Goal: Task Accomplishment & Management: Manage account settings

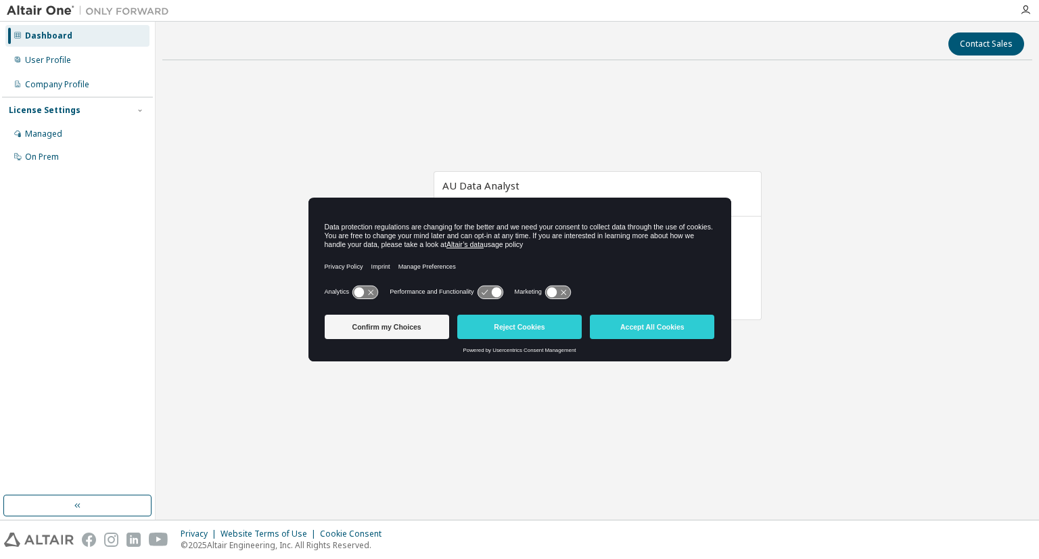
click at [236, 332] on div "AU Data Analyst Expires on June 21, 2026 UTC 60 of 100 ALTAIR UNITS USED View L…" at bounding box center [597, 252] width 870 height 363
click at [664, 331] on button "Accept All Cookies" at bounding box center [652, 327] width 125 height 24
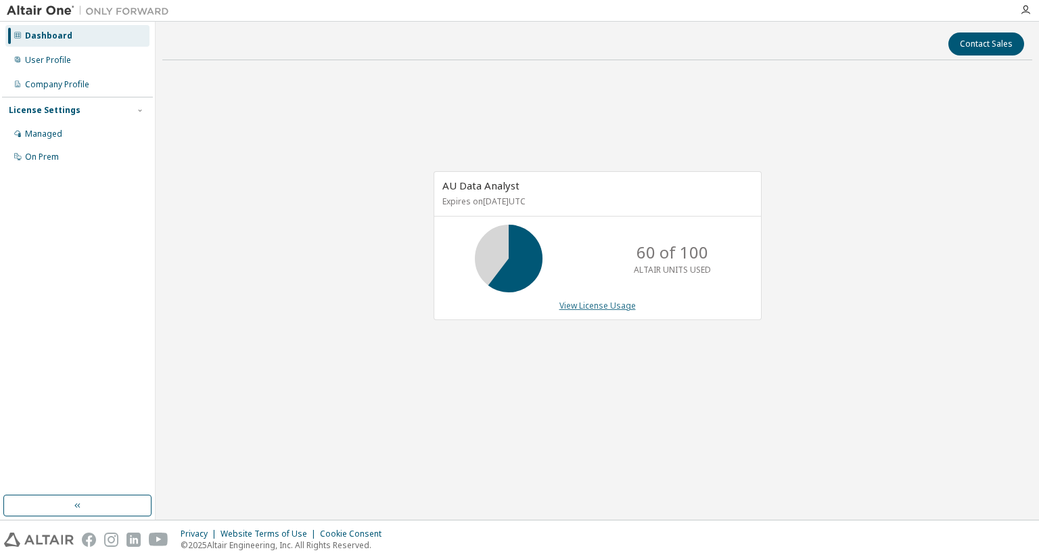
click at [579, 300] on link "View License Usage" at bounding box center [598, 306] width 76 height 12
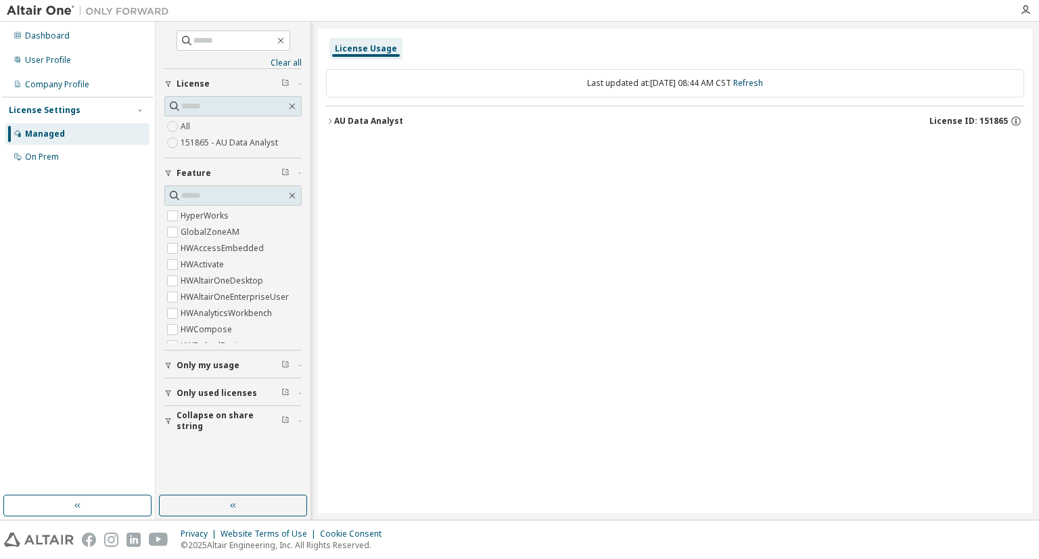
click at [330, 120] on icon "button" at bounding box center [330, 121] width 8 height 8
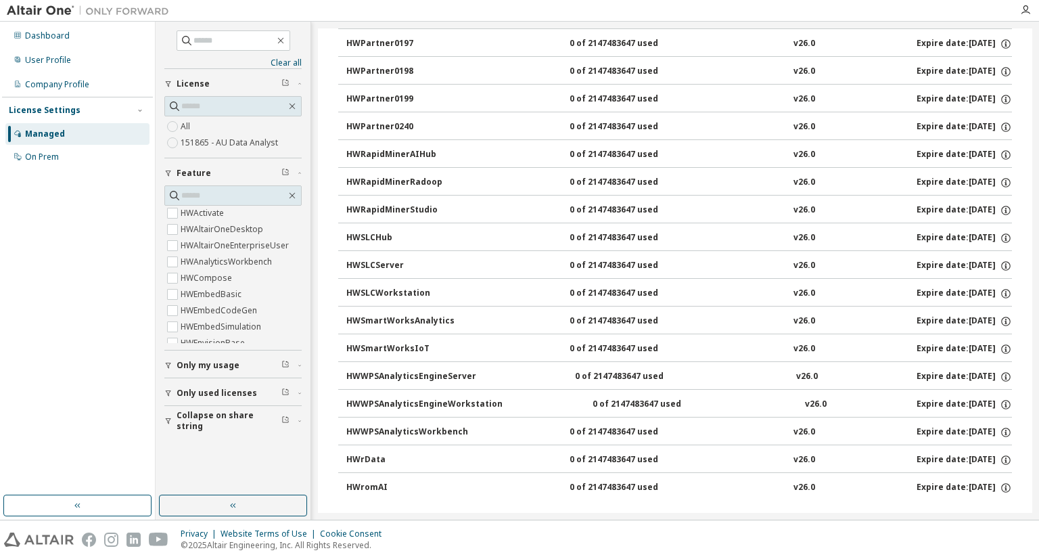
scroll to position [54, 0]
click at [198, 361] on span "Only my usage" at bounding box center [208, 365] width 63 height 11
click at [205, 141] on label "151865 - AU Data Analyst" at bounding box center [231, 143] width 100 height 16
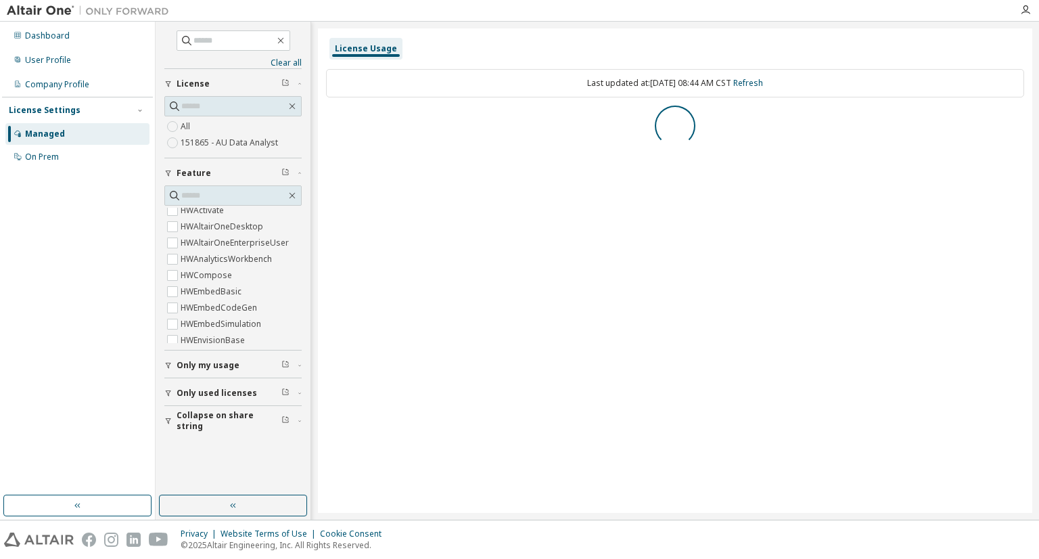
scroll to position [0, 0]
click at [329, 120] on icon "button" at bounding box center [330, 121] width 8 height 8
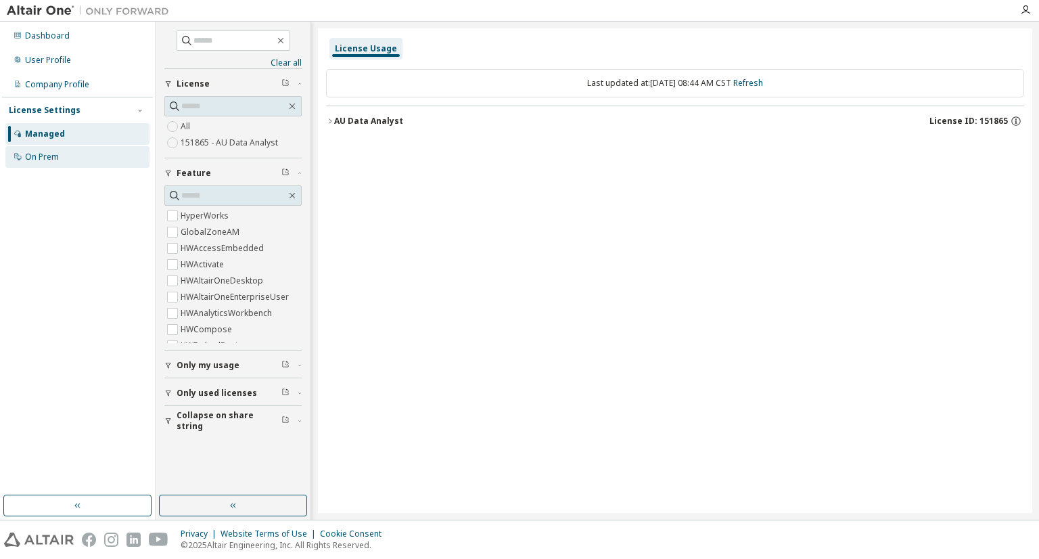
click at [76, 156] on div "On Prem" at bounding box center [77, 157] width 144 height 22
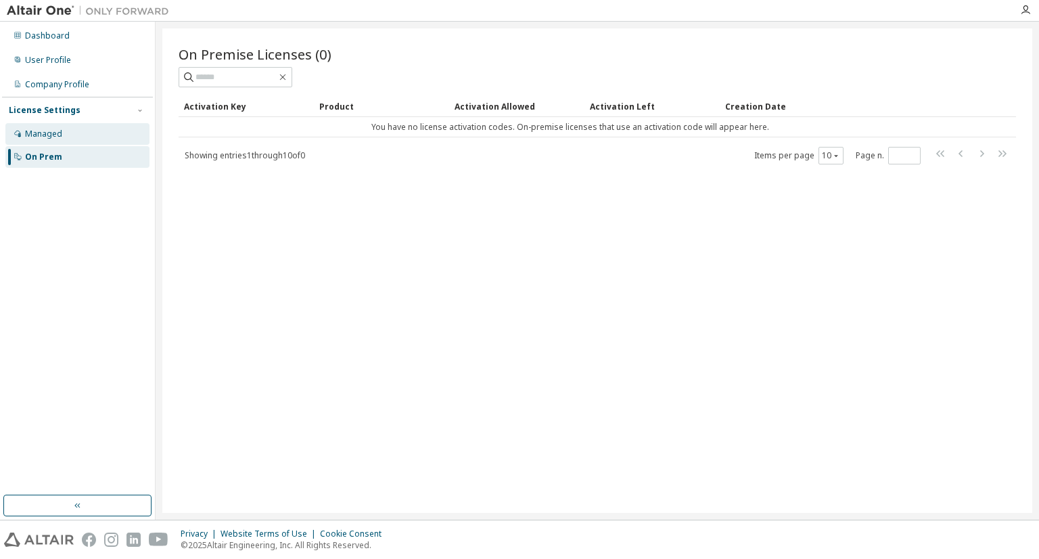
click at [54, 142] on div "Managed" at bounding box center [77, 134] width 144 height 22
